Goal: Transaction & Acquisition: Purchase product/service

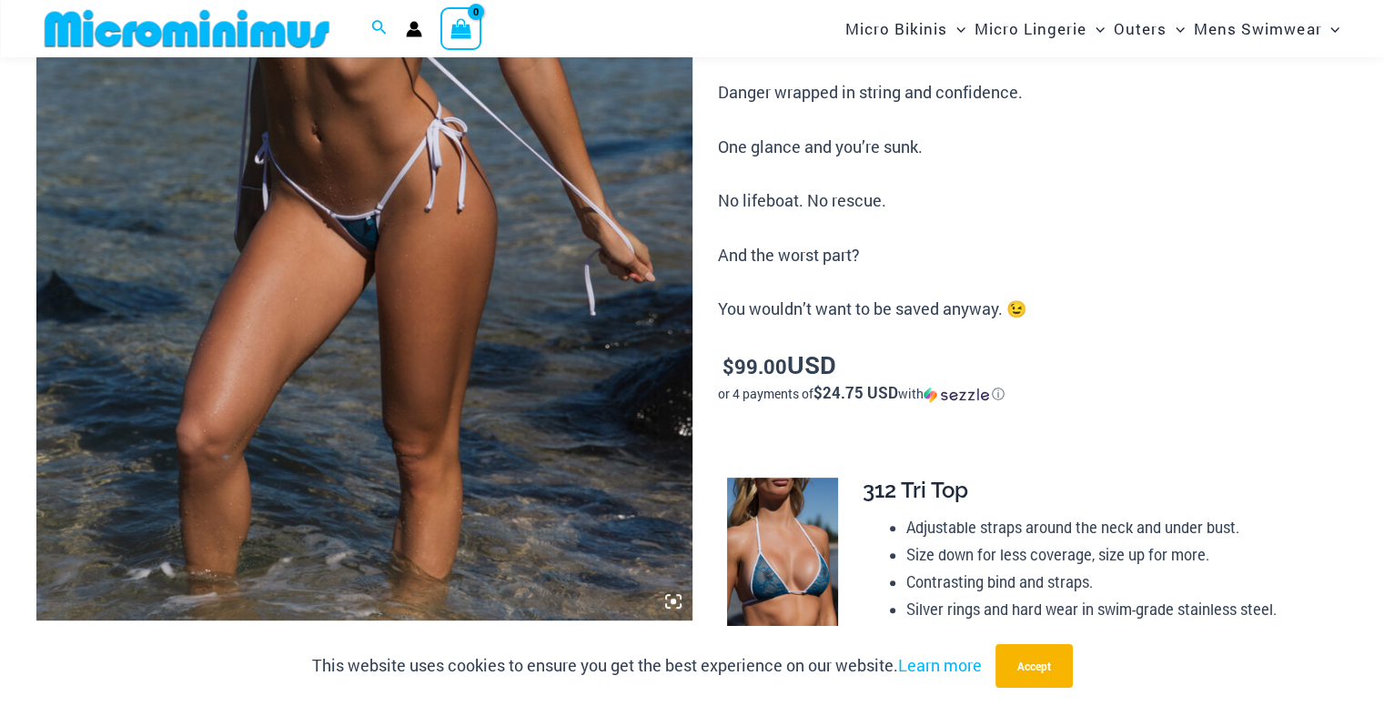
scroll to position [711, 0]
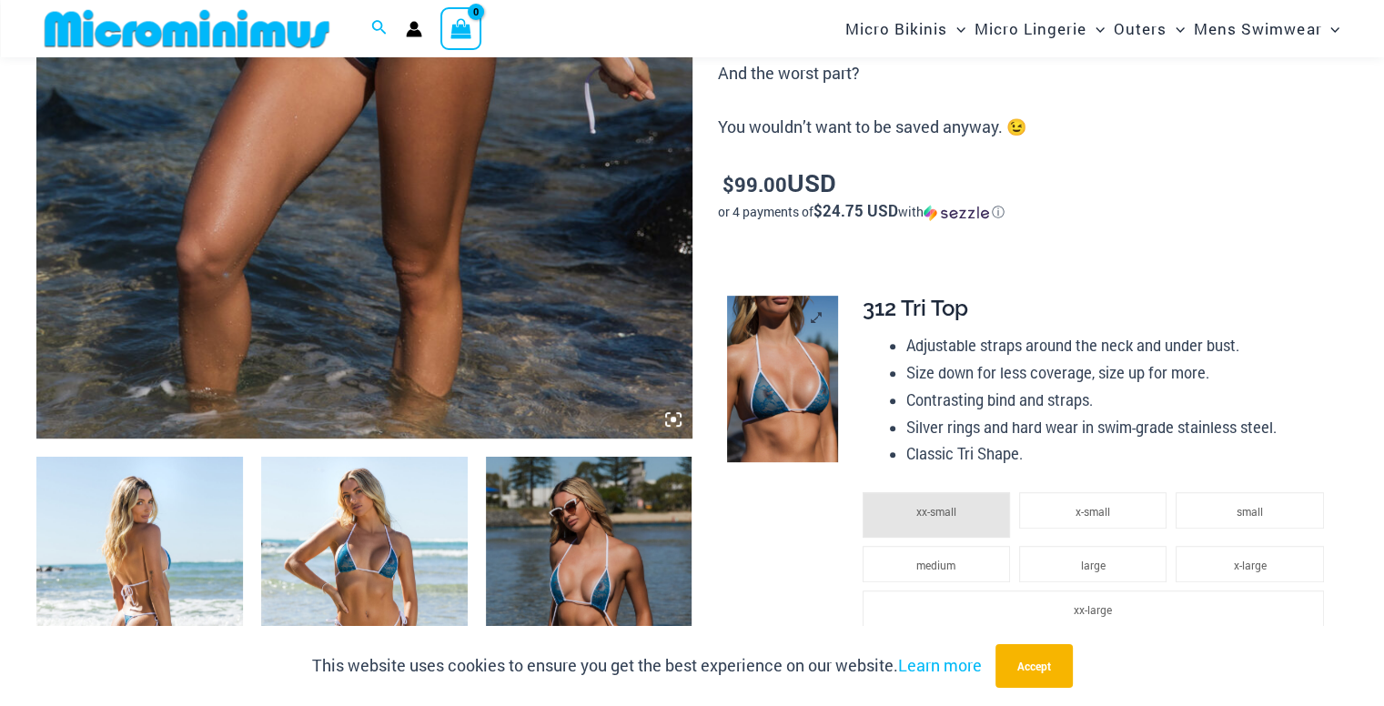
click at [757, 340] on img at bounding box center [782, 379] width 111 height 167
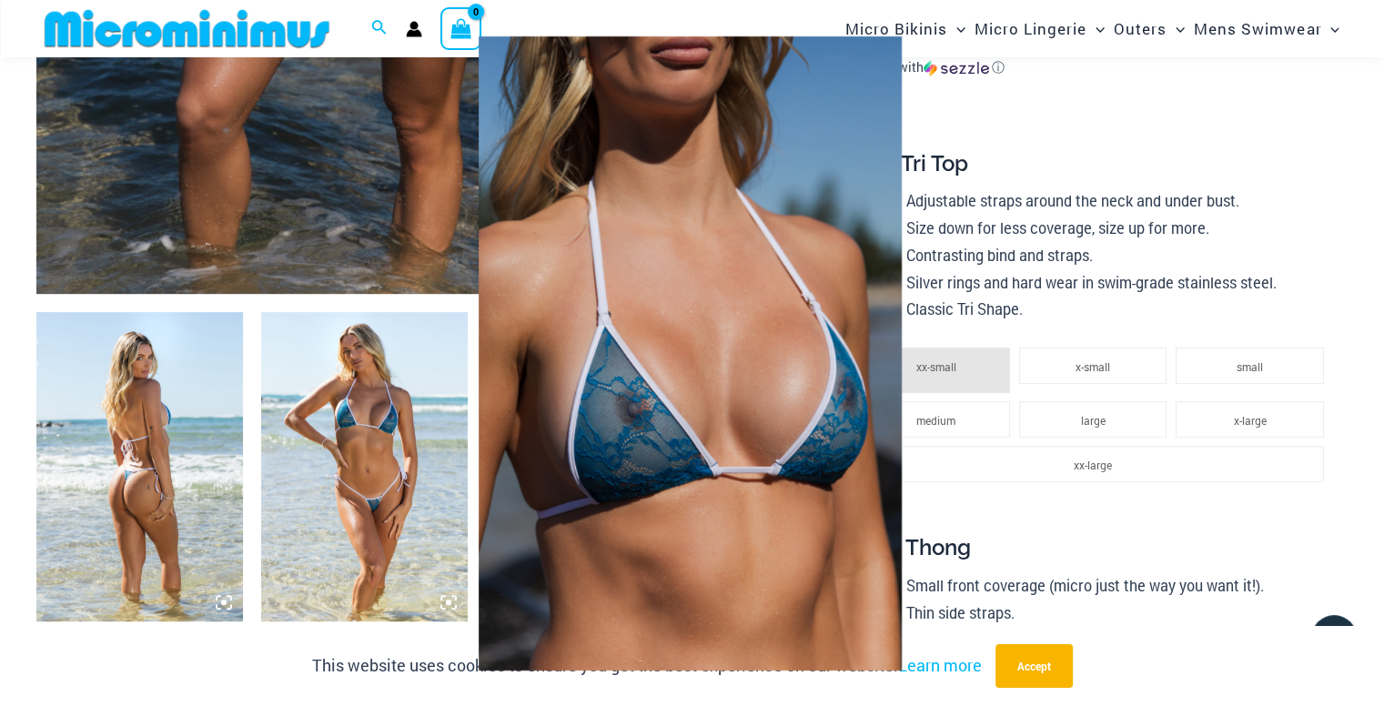
scroll to position [893, 0]
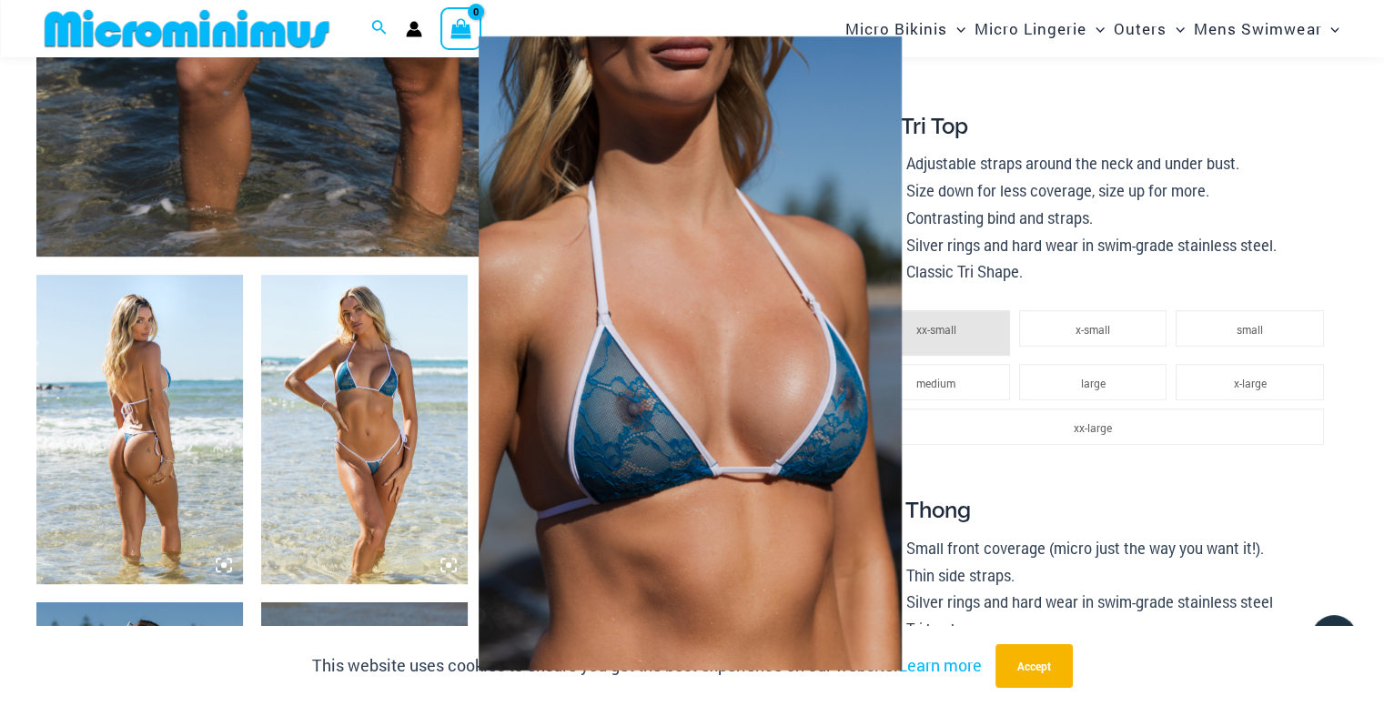
click at [1282, 280] on div at bounding box center [692, 353] width 1384 height 706
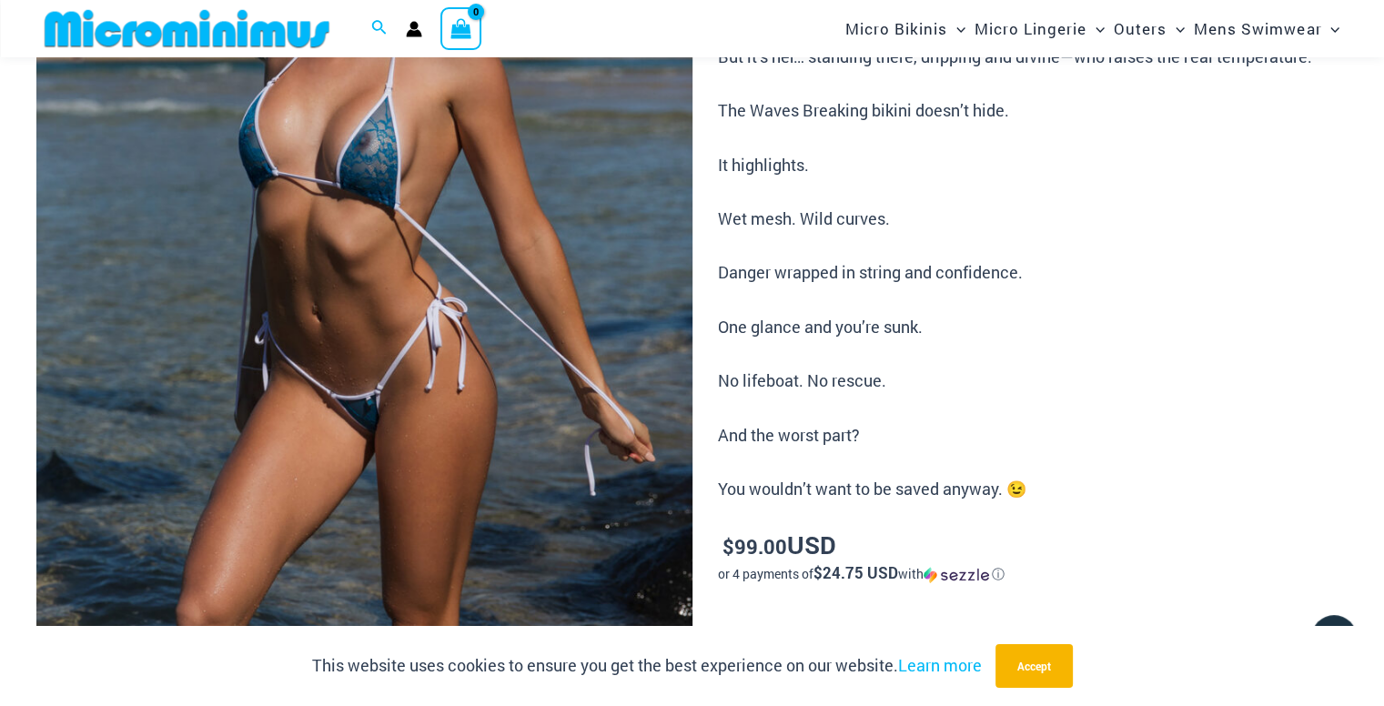
scroll to position [347, 0]
click at [384, 329] on img at bounding box center [364, 311] width 656 height 984
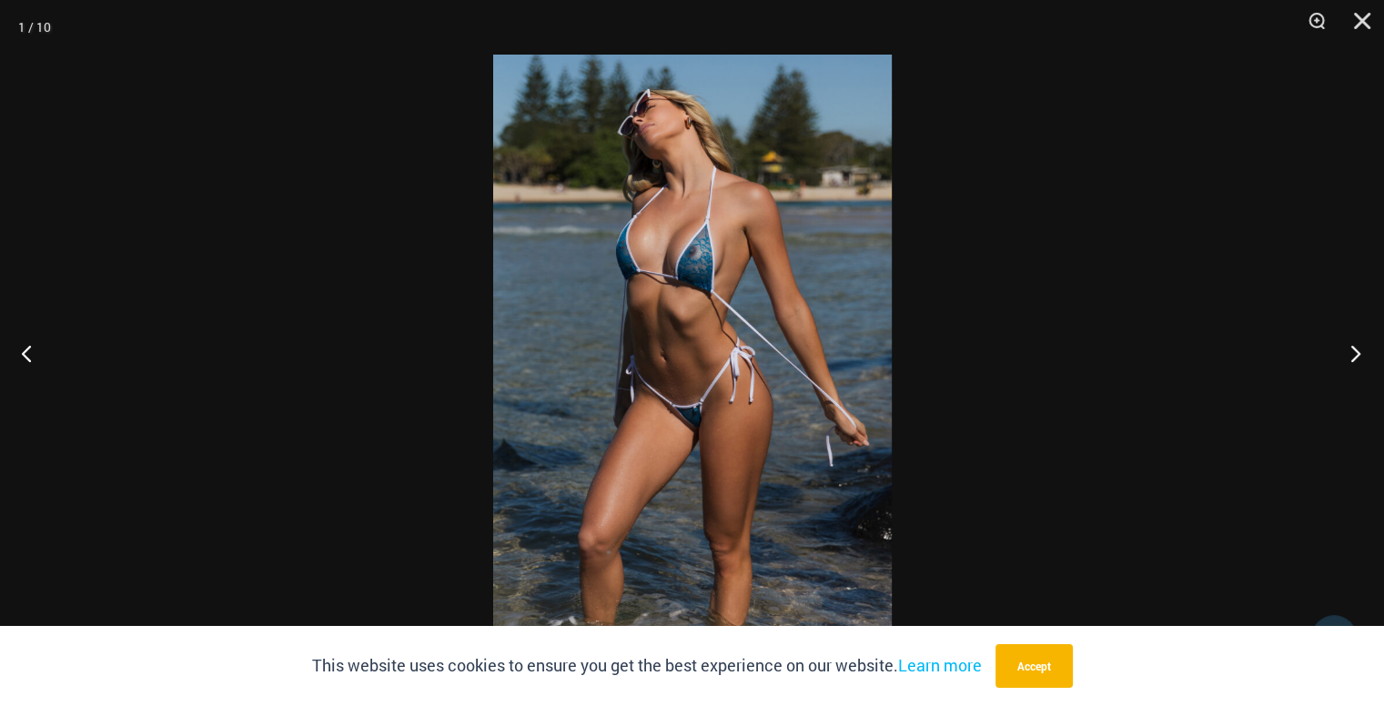
click at [1354, 346] on button "Next" at bounding box center [1350, 353] width 68 height 91
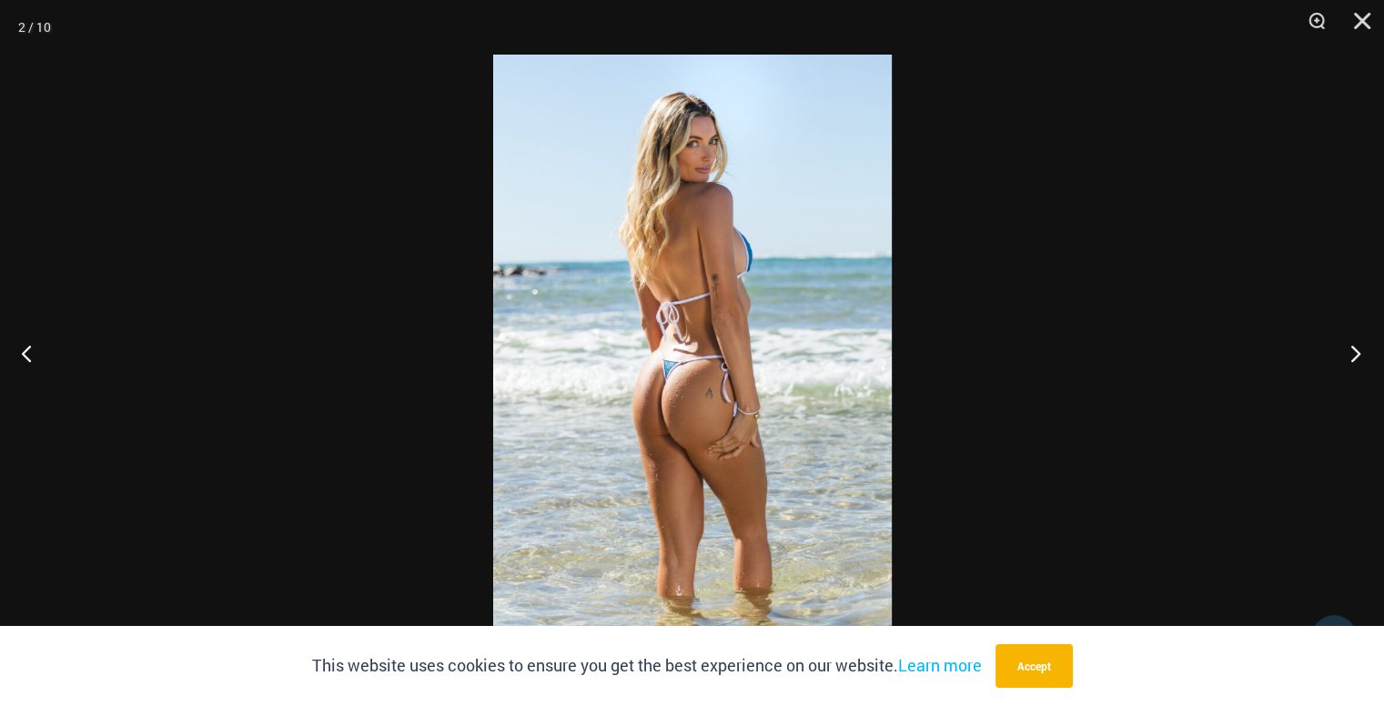
click at [1354, 346] on button "Next" at bounding box center [1350, 353] width 68 height 91
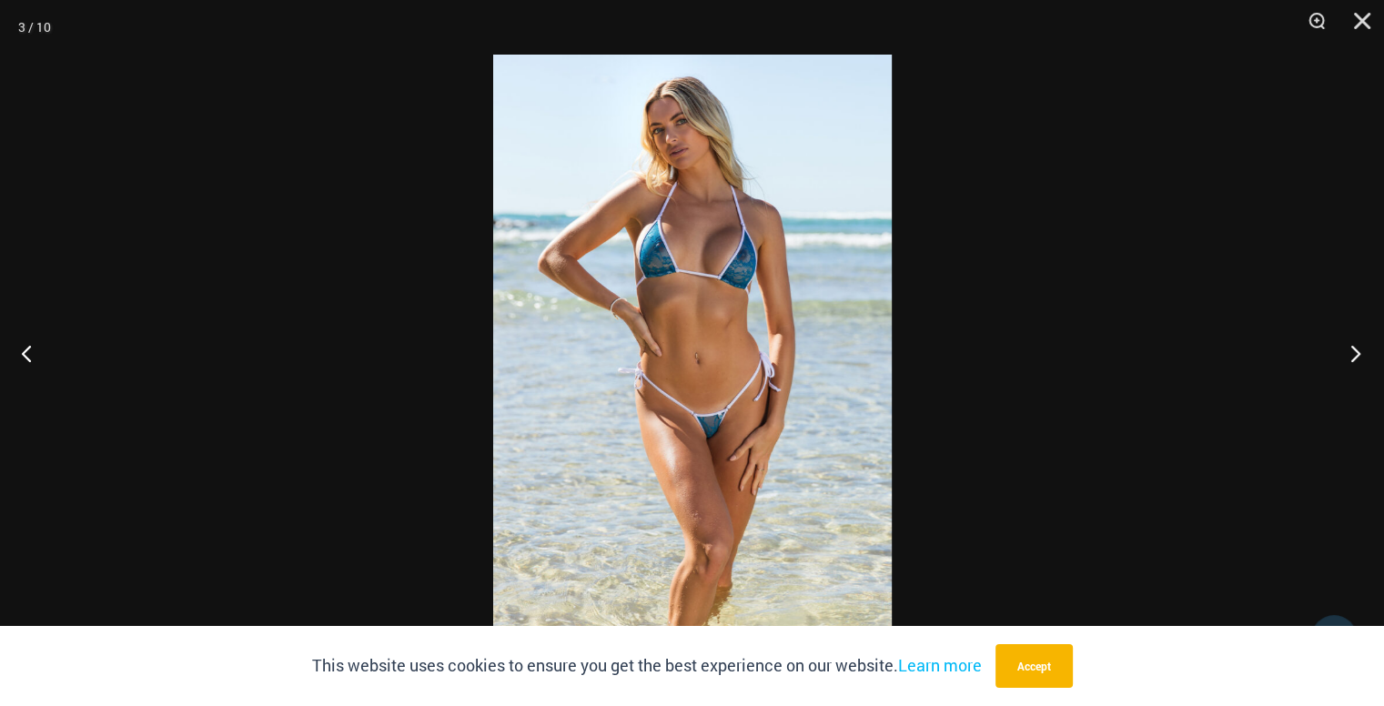
click at [1352, 350] on button "Next" at bounding box center [1350, 353] width 68 height 91
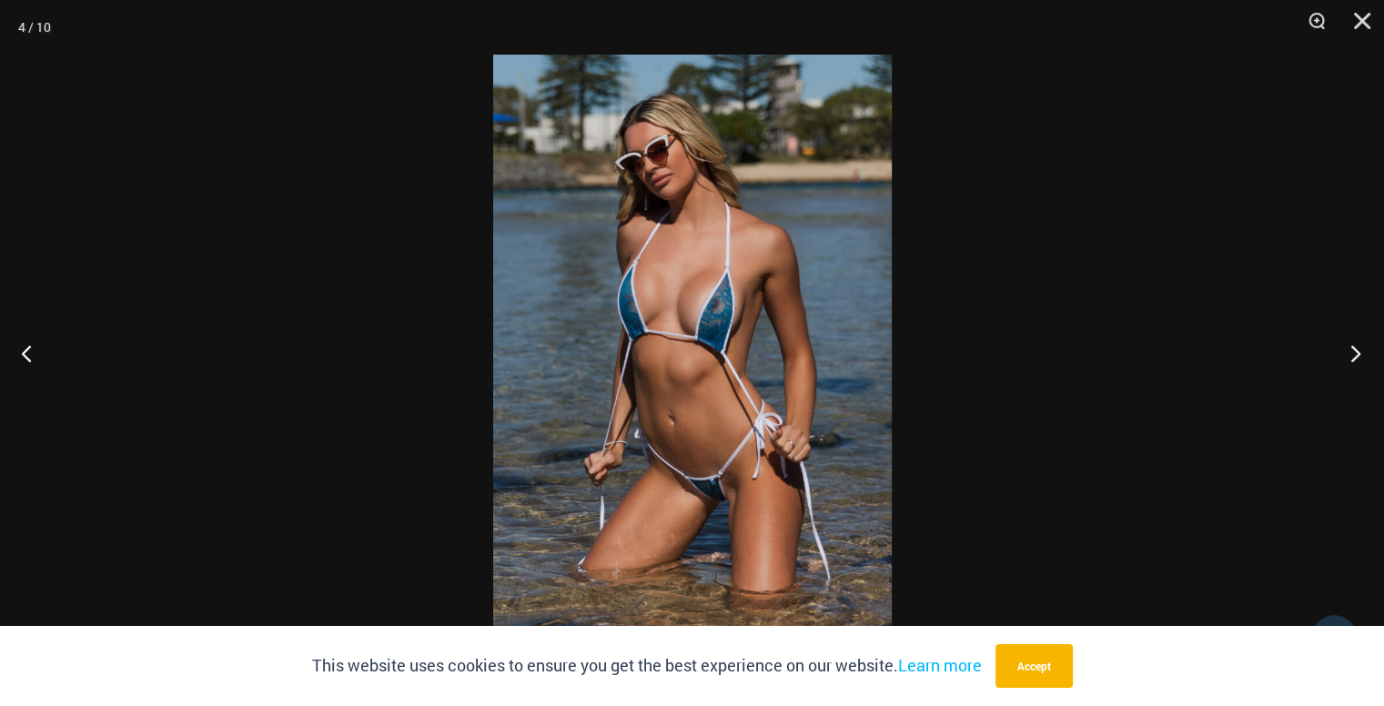
click at [1358, 351] on button "Next" at bounding box center [1350, 353] width 68 height 91
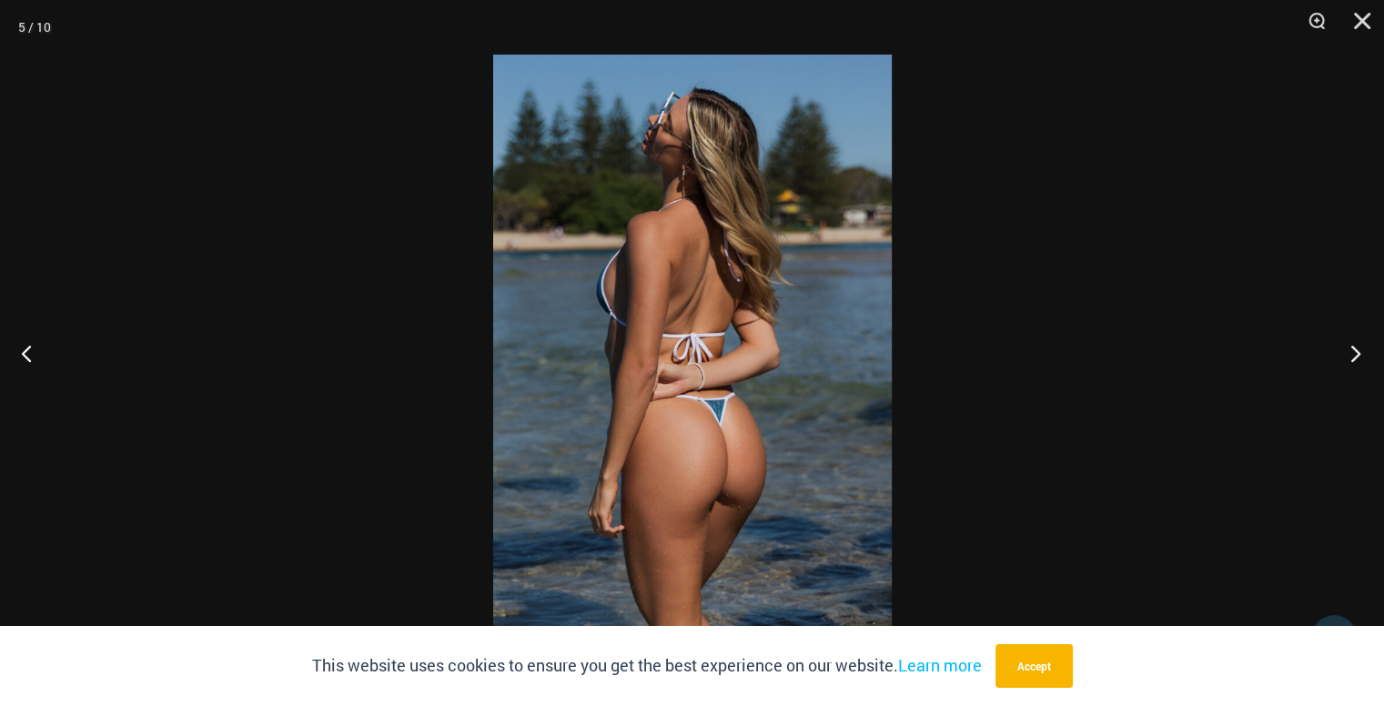
click at [1358, 351] on button "Next" at bounding box center [1350, 353] width 68 height 91
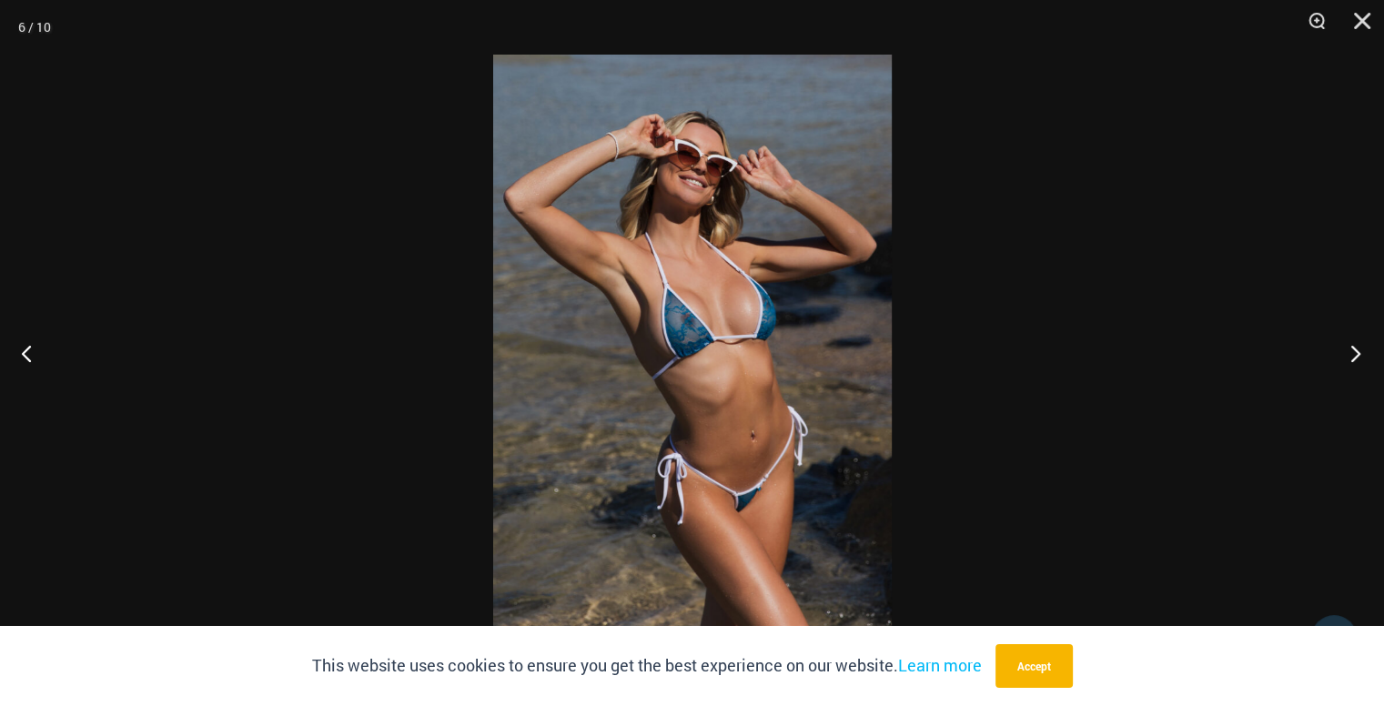
click at [1358, 352] on button "Next" at bounding box center [1350, 353] width 68 height 91
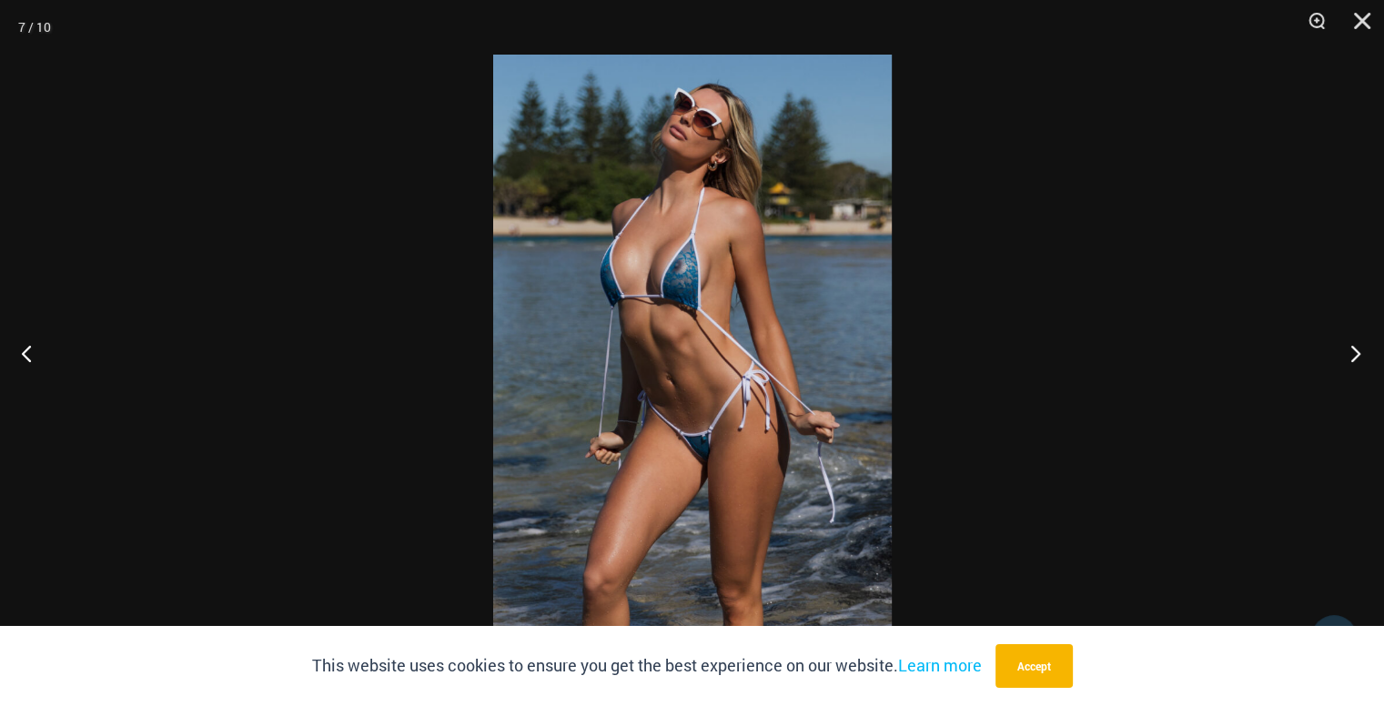
click at [1347, 363] on button "Next" at bounding box center [1350, 353] width 68 height 91
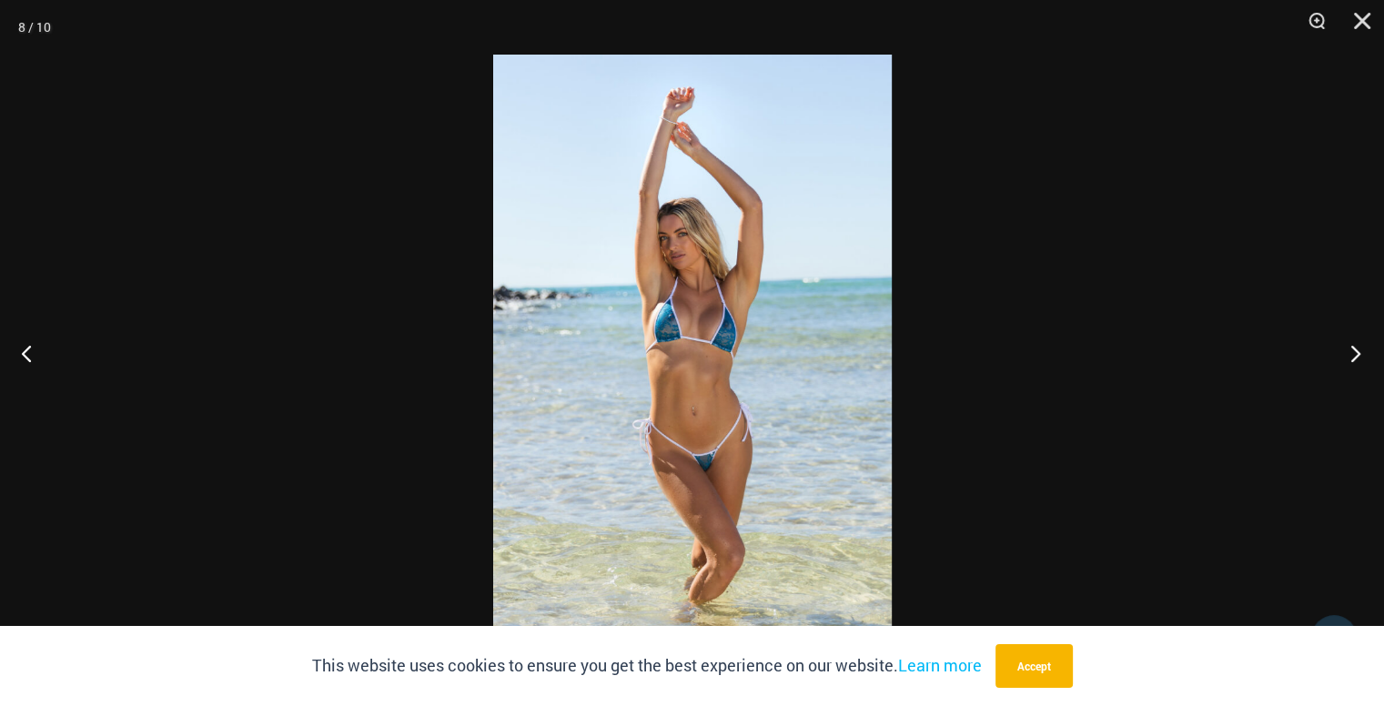
click at [1347, 363] on button "Next" at bounding box center [1350, 353] width 68 height 91
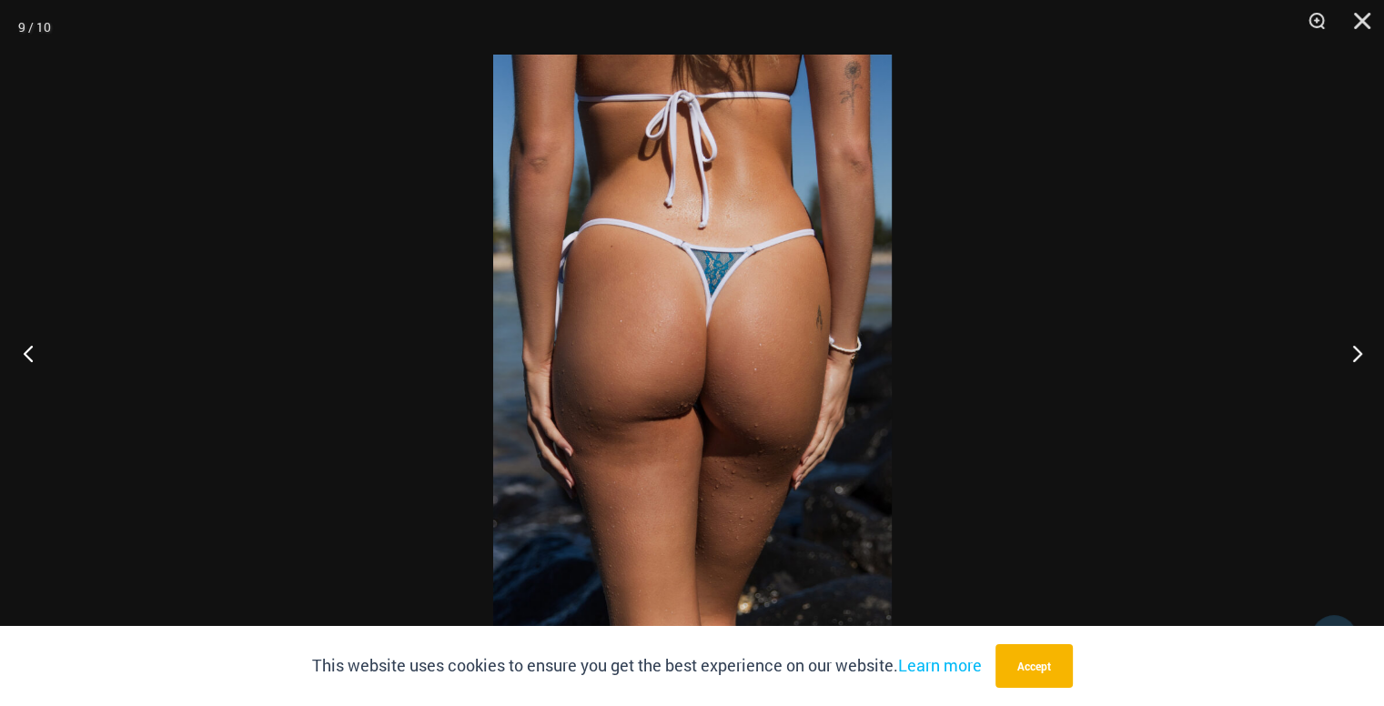
click at [34, 353] on button "Previous" at bounding box center [34, 353] width 68 height 91
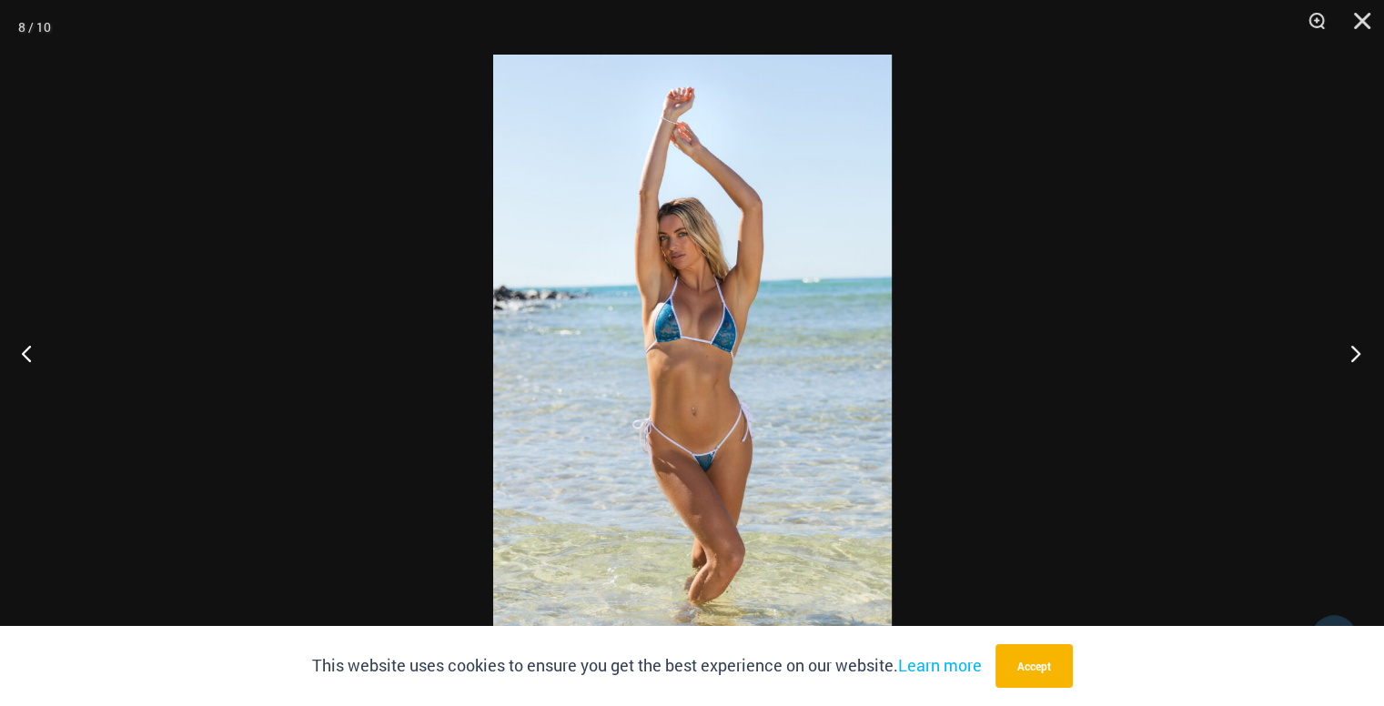
click at [1358, 350] on button "Next" at bounding box center [1350, 353] width 68 height 91
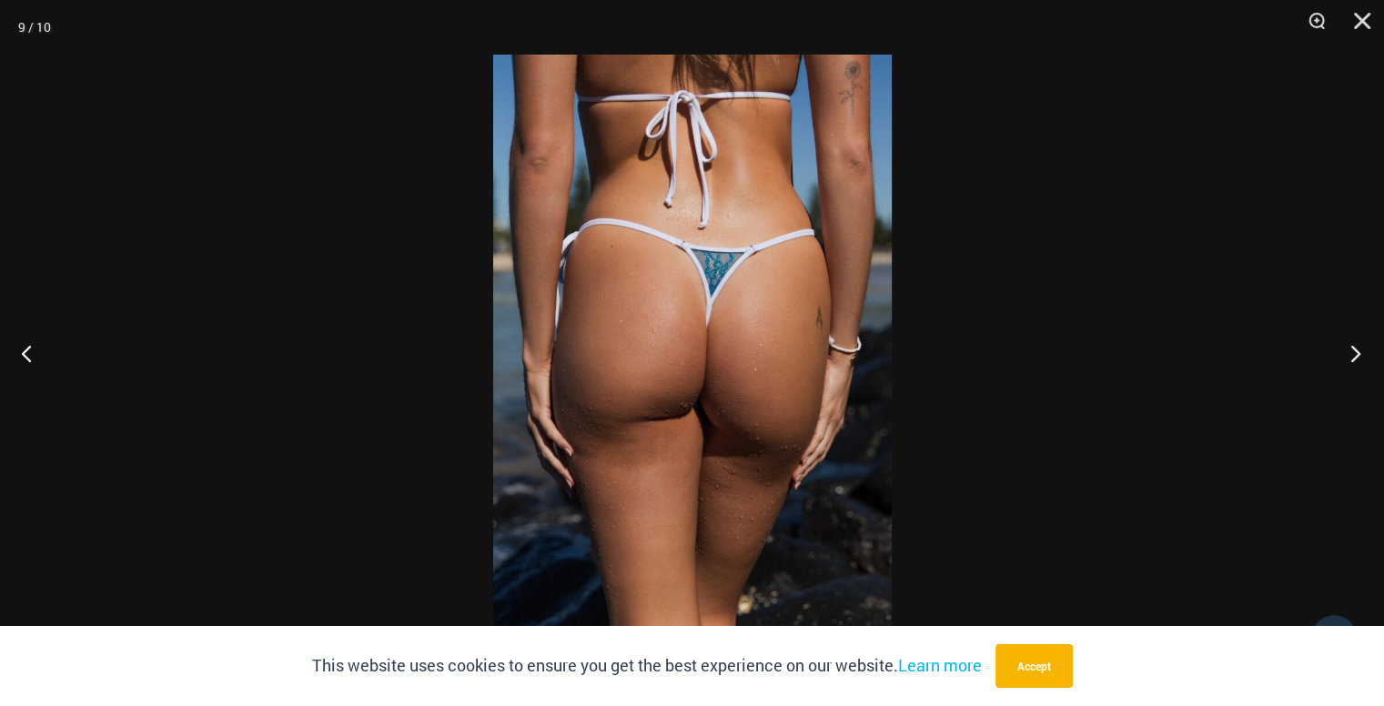
click at [1358, 350] on button "Next" at bounding box center [1350, 353] width 68 height 91
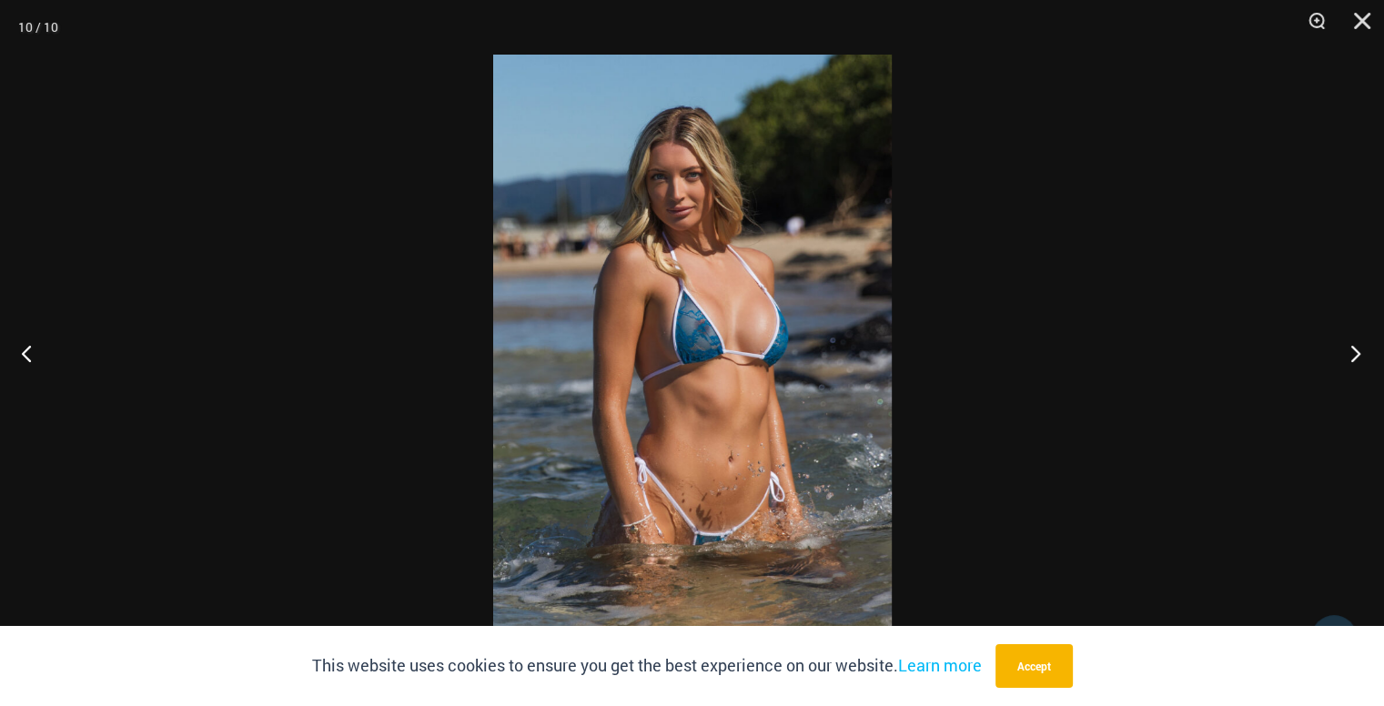
click at [1358, 350] on button "Next" at bounding box center [1350, 353] width 68 height 91
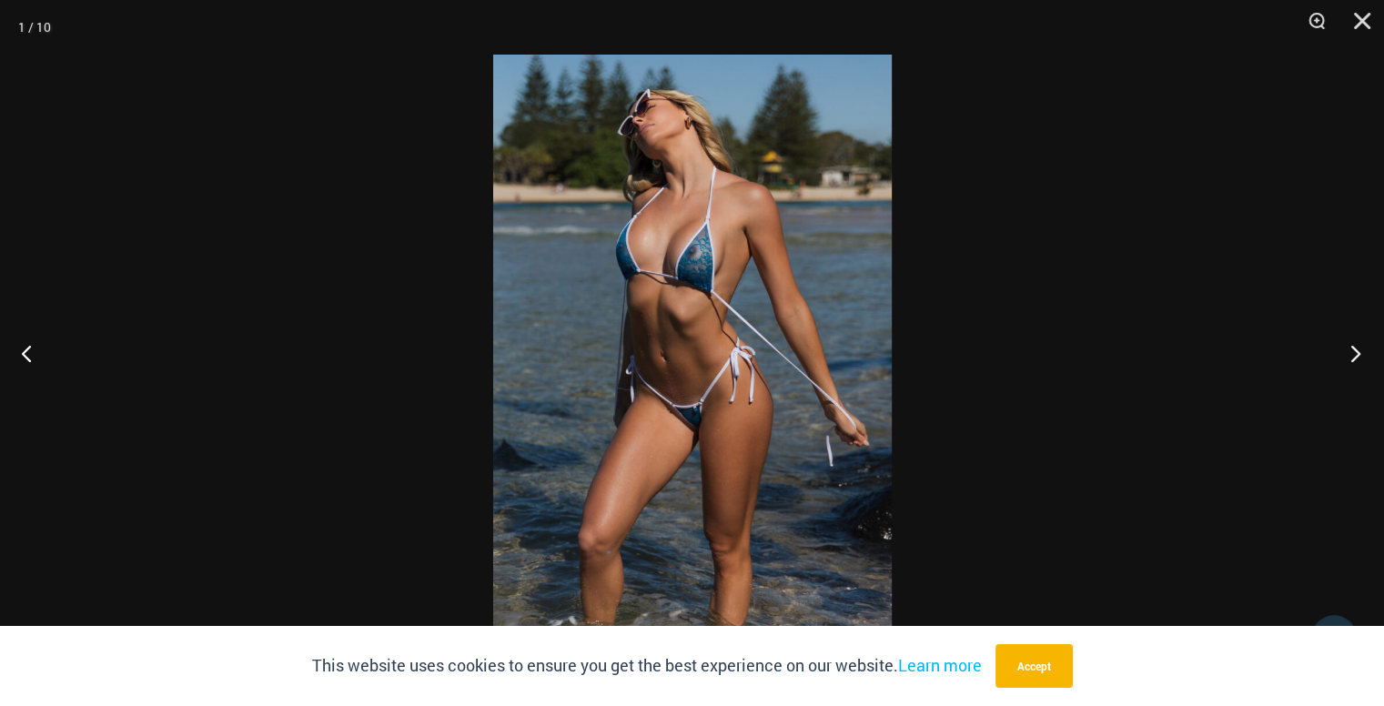
click at [1358, 350] on button "Next" at bounding box center [1350, 353] width 68 height 91
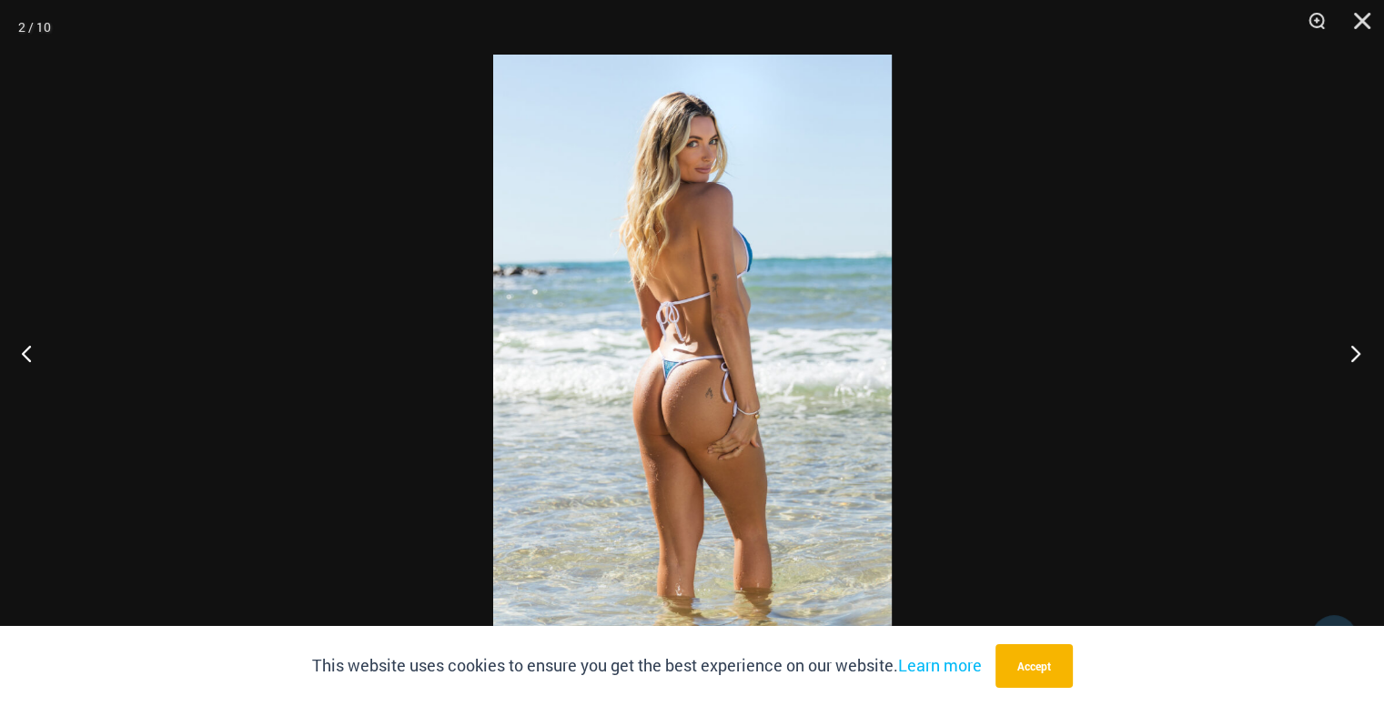
click at [1358, 350] on button "Next" at bounding box center [1350, 353] width 68 height 91
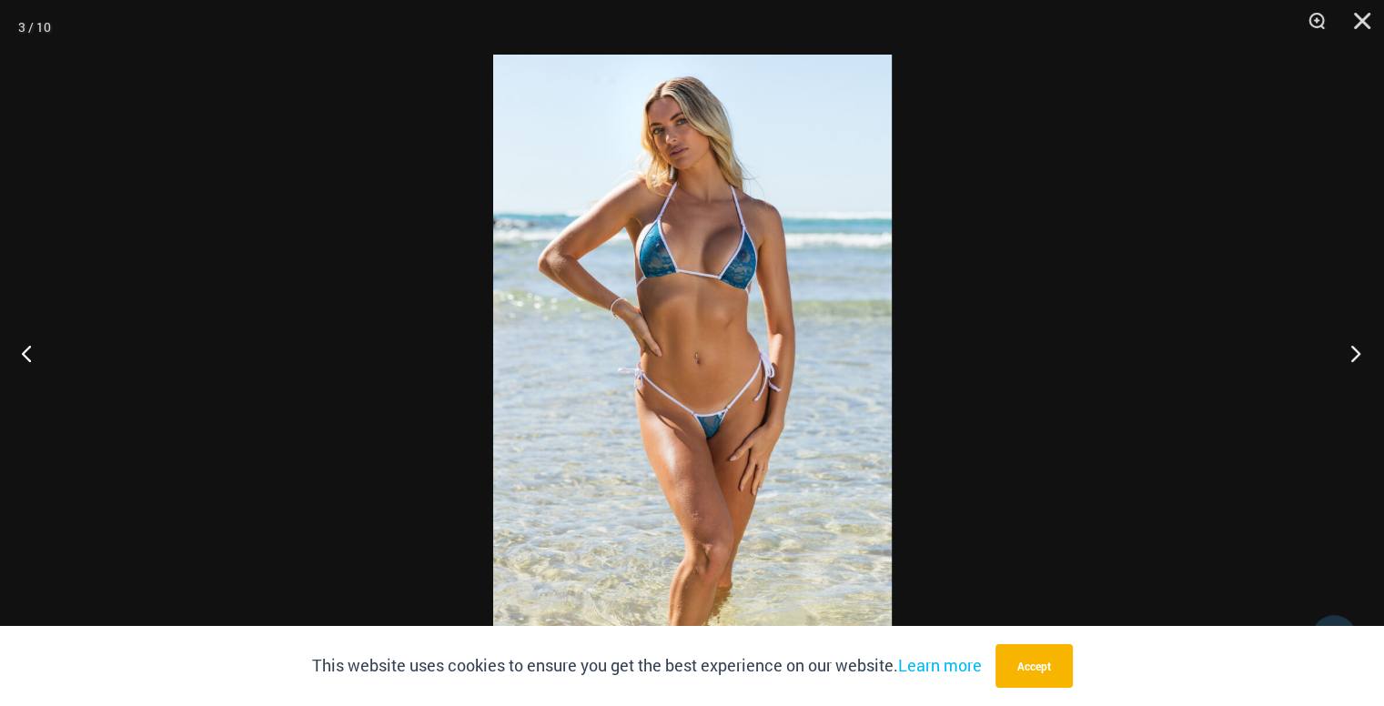
click at [1358, 350] on button "Next" at bounding box center [1350, 353] width 68 height 91
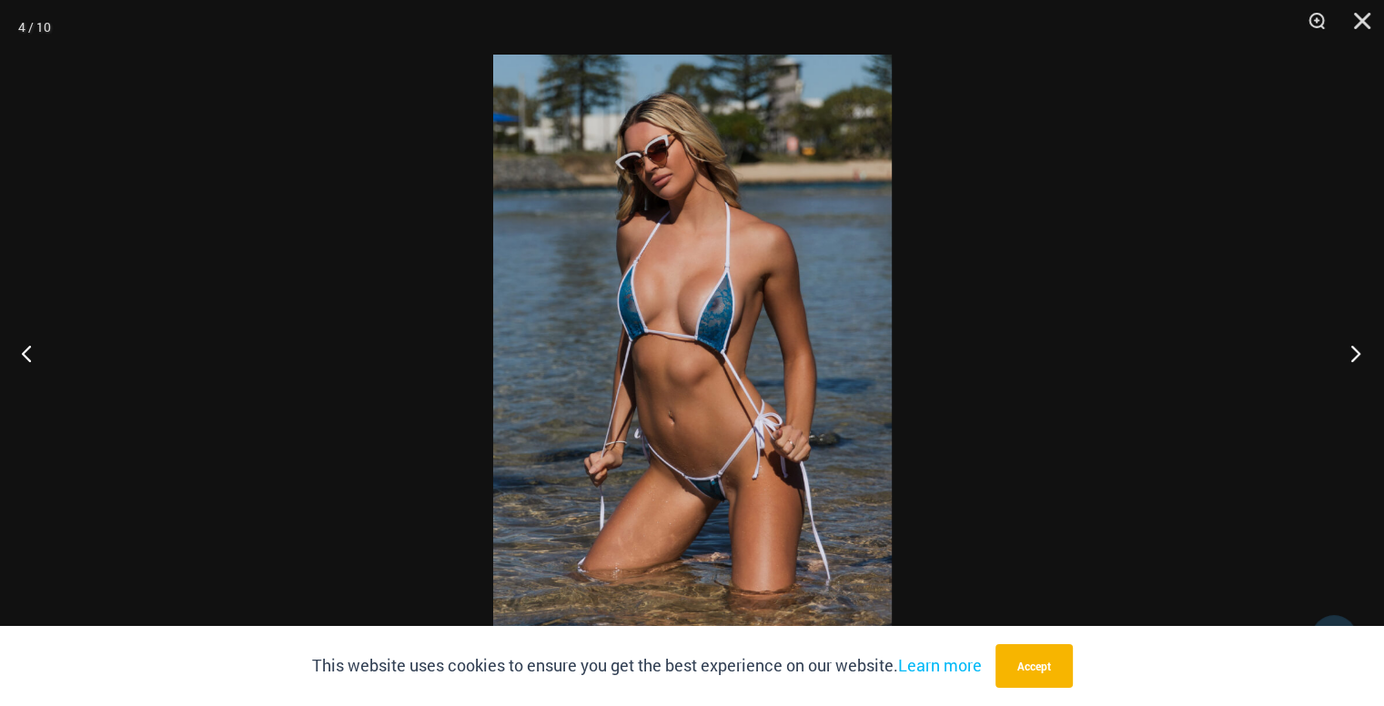
click at [1358, 350] on button "Next" at bounding box center [1350, 353] width 68 height 91
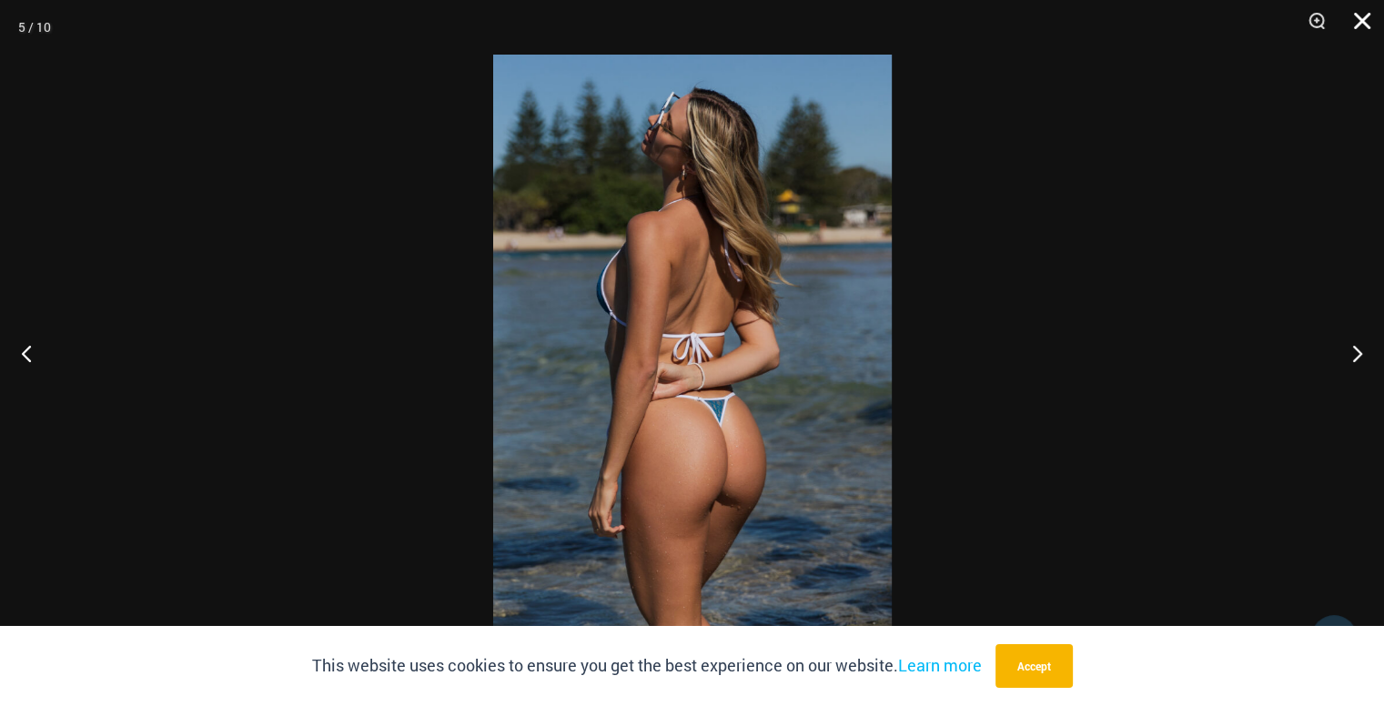
click at [1362, 23] on button "Close" at bounding box center [1356, 27] width 46 height 55
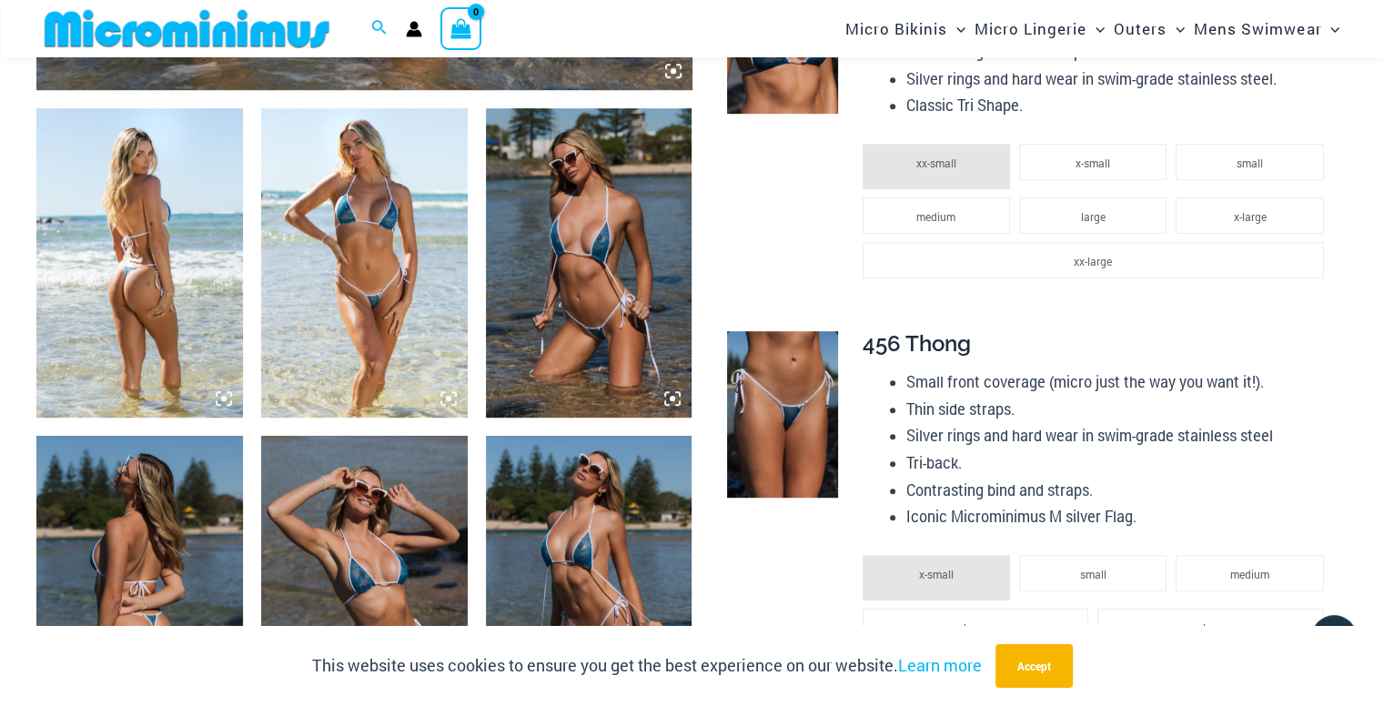
scroll to position [1257, 0]
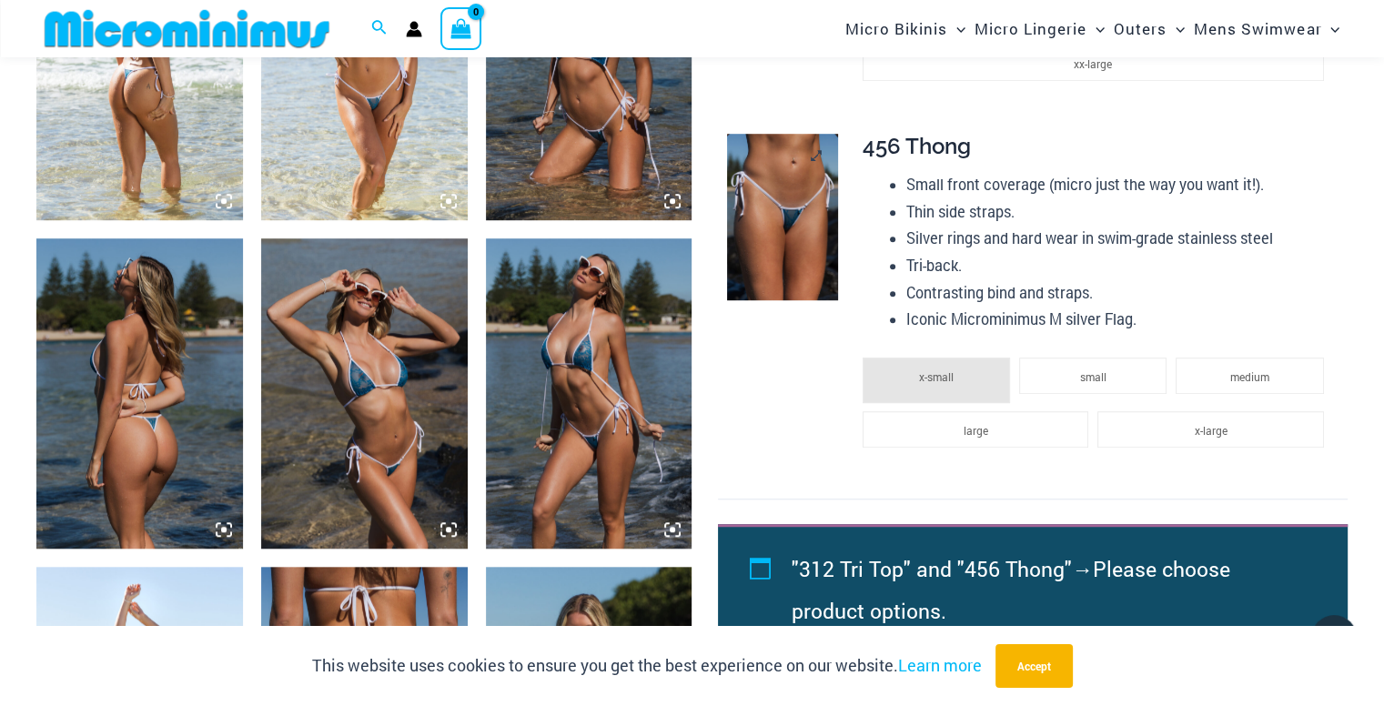
click at [782, 236] on img at bounding box center [782, 217] width 111 height 167
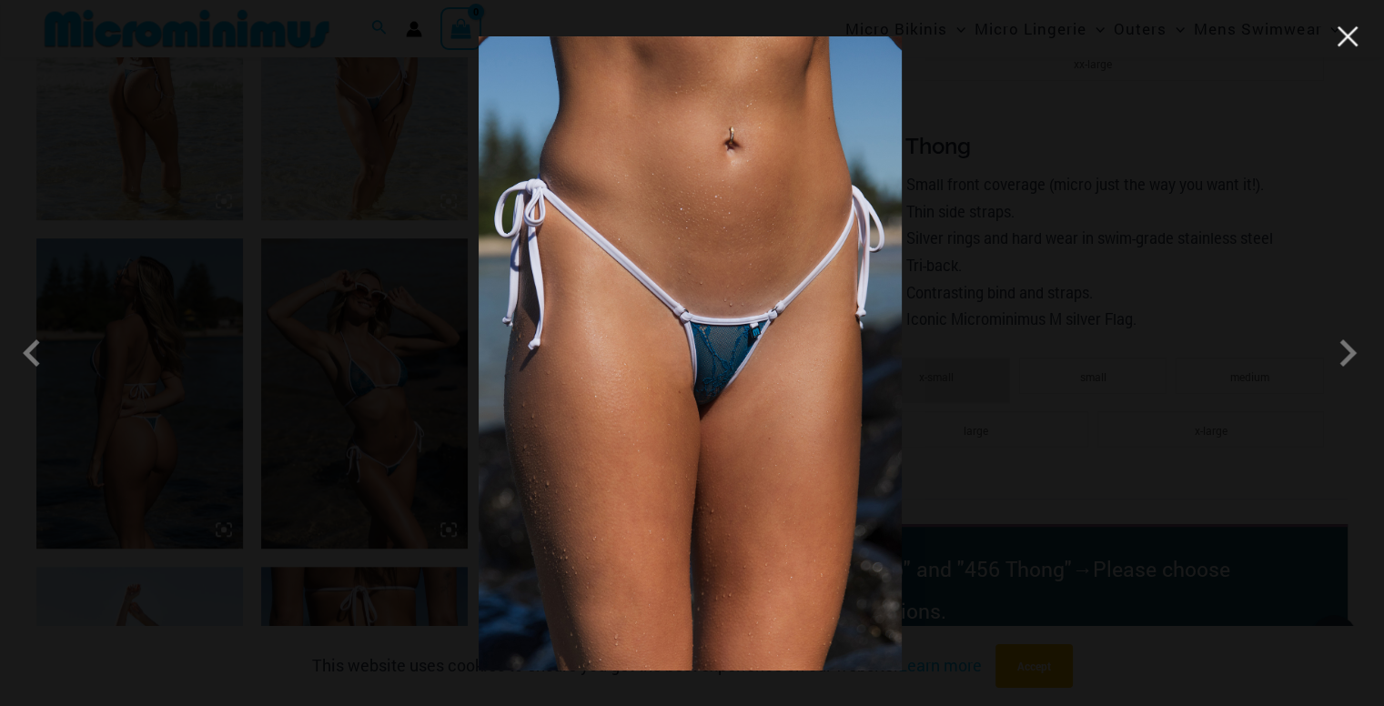
click at [1347, 43] on button "Close" at bounding box center [1347, 36] width 27 height 27
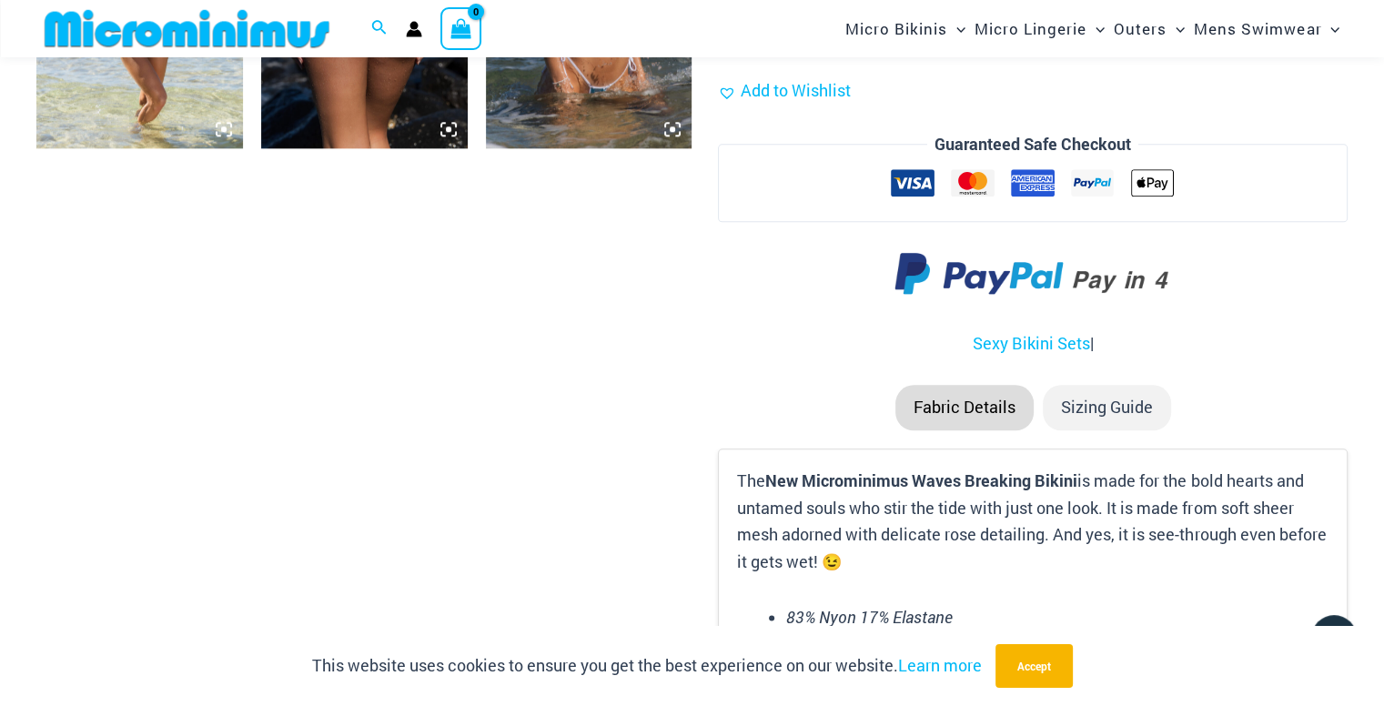
scroll to position [1621, 0]
